Goal: Find specific page/section: Find specific page/section

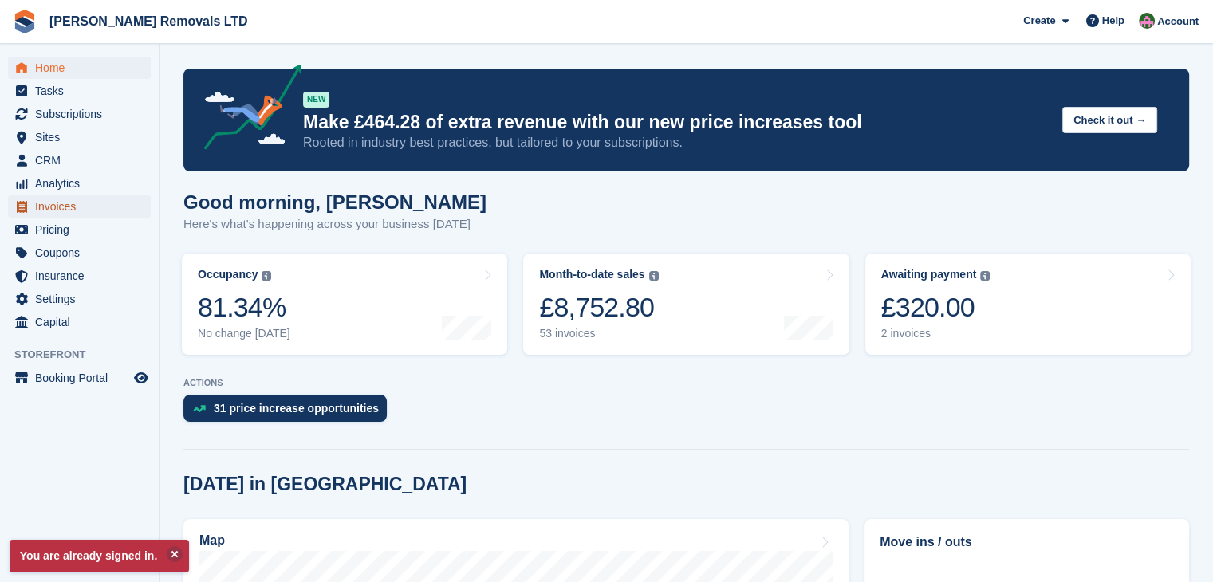
drag, startPoint x: 0, startPoint y: 0, endPoint x: 53, endPoint y: 211, distance: 218.0
click at [53, 211] on span "Invoices" at bounding box center [83, 206] width 96 height 22
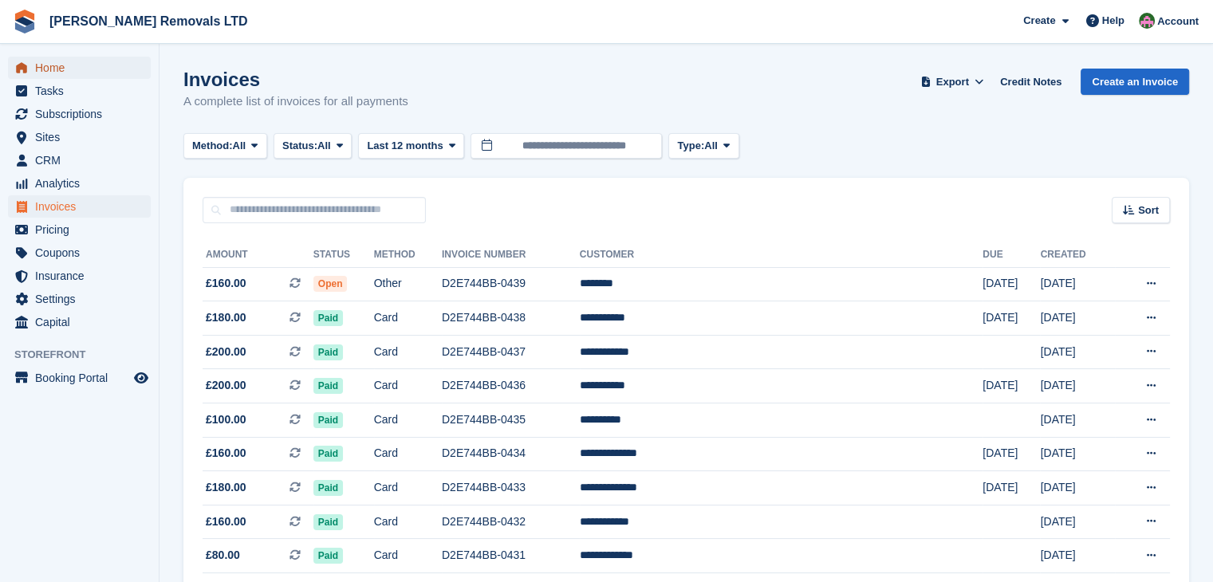
click at [44, 62] on span "Home" at bounding box center [83, 68] width 96 height 22
